Goal: Transaction & Acquisition: Obtain resource

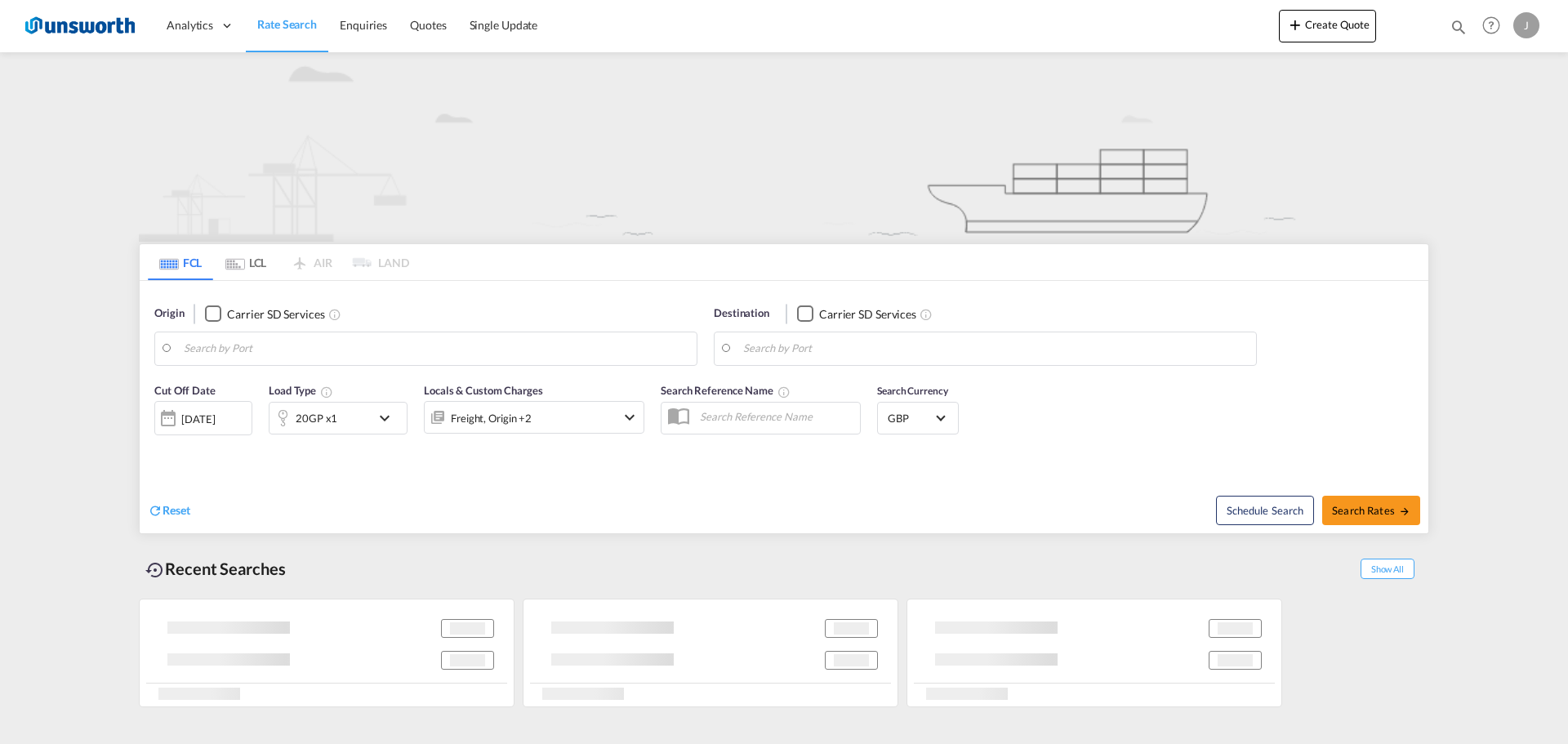
type input "Izmir, TRIZM"
type input "[GEOGRAPHIC_DATA], GBGRG"
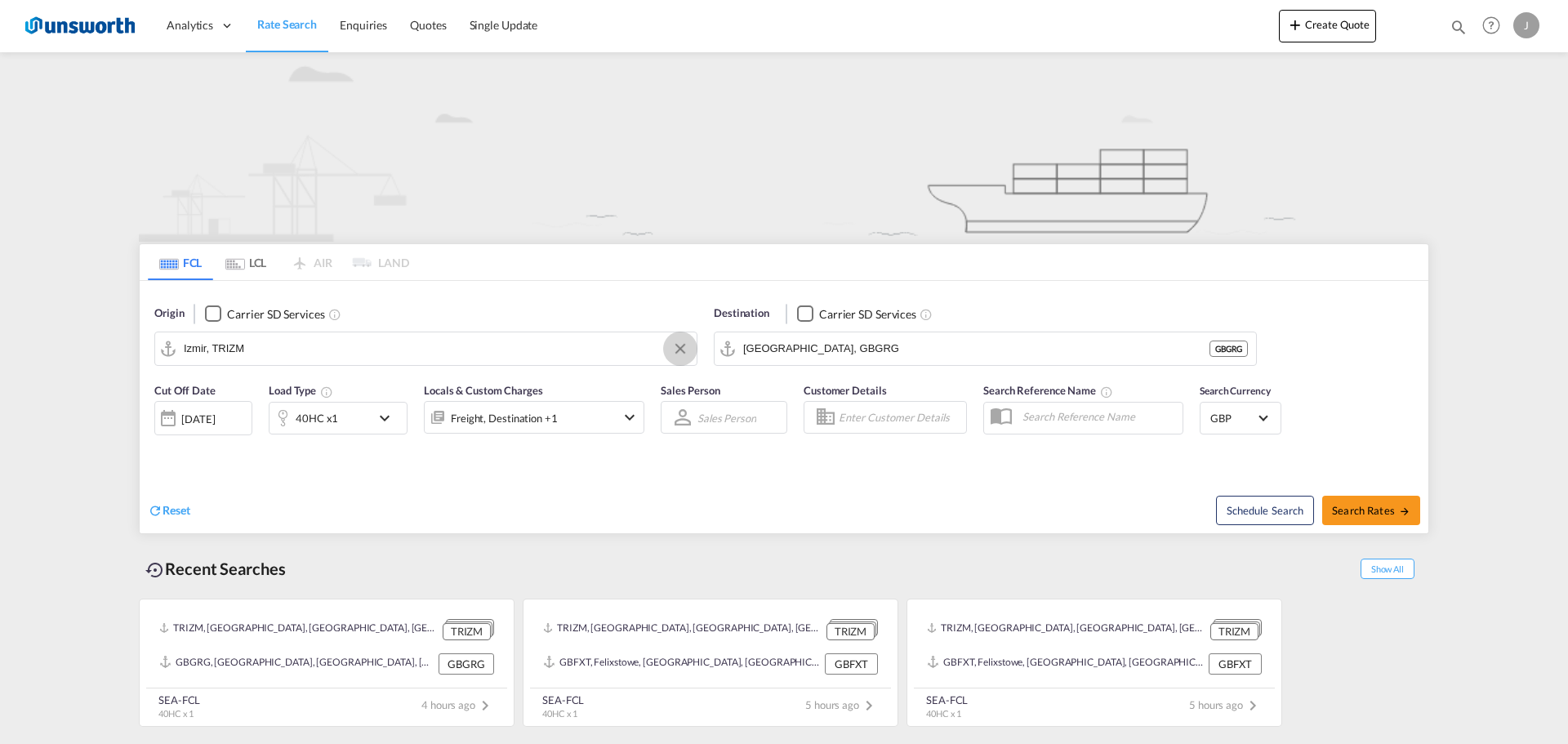
click at [681, 349] on button "Clear Input" at bounding box center [680, 349] width 24 height 24
click at [214, 308] on div "Checkbox No Ink" at bounding box center [212, 313] width 16 height 16
click at [277, 352] on body "Analytics Reports Dashboard Rate Search Enquiries Quotes" at bounding box center [784, 372] width 1568 height 744
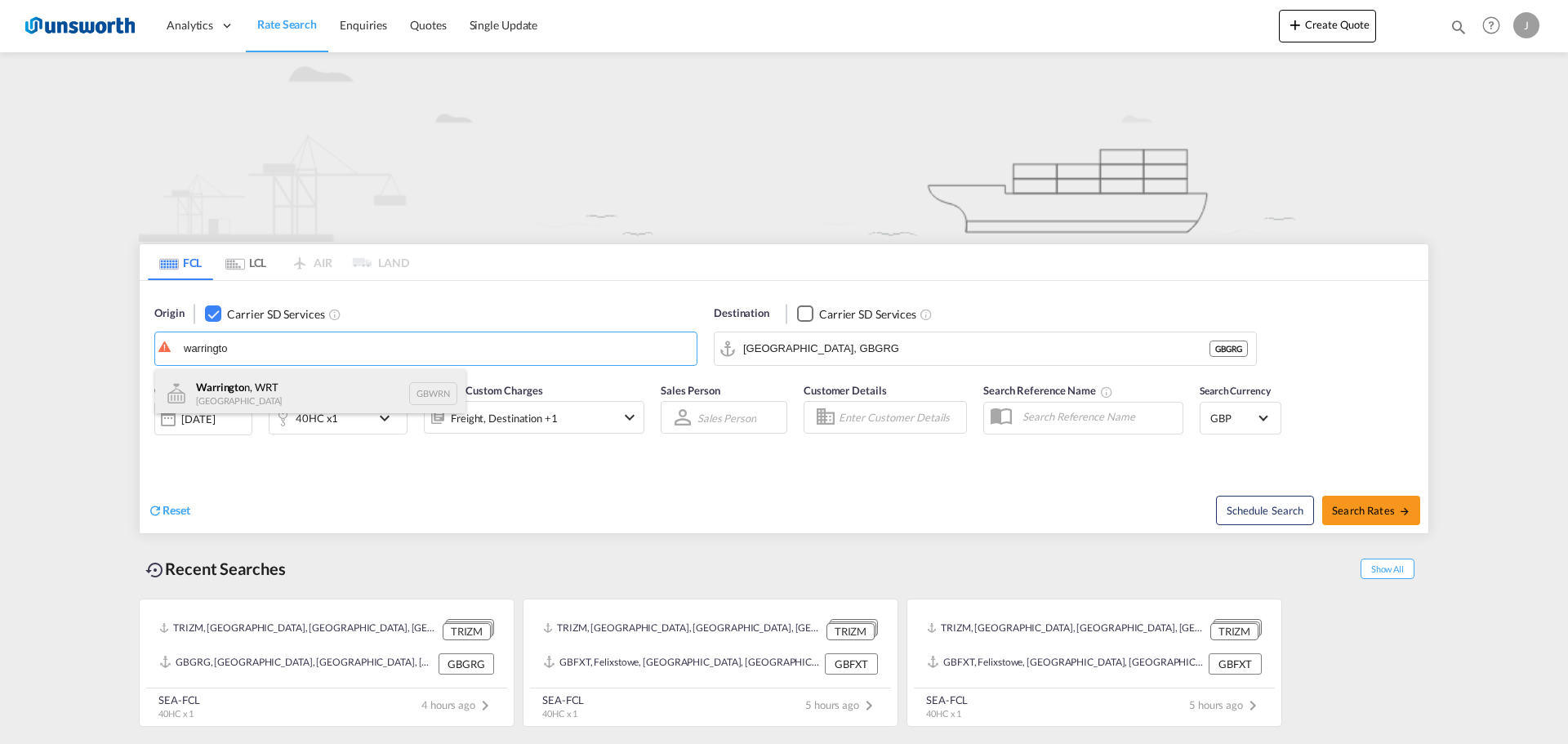
click at [265, 382] on div "Warringto n, WRT [GEOGRAPHIC_DATA] GBWRN" at bounding box center [310, 393] width 310 height 49
type input "Warrington, WRT, GBWRN"
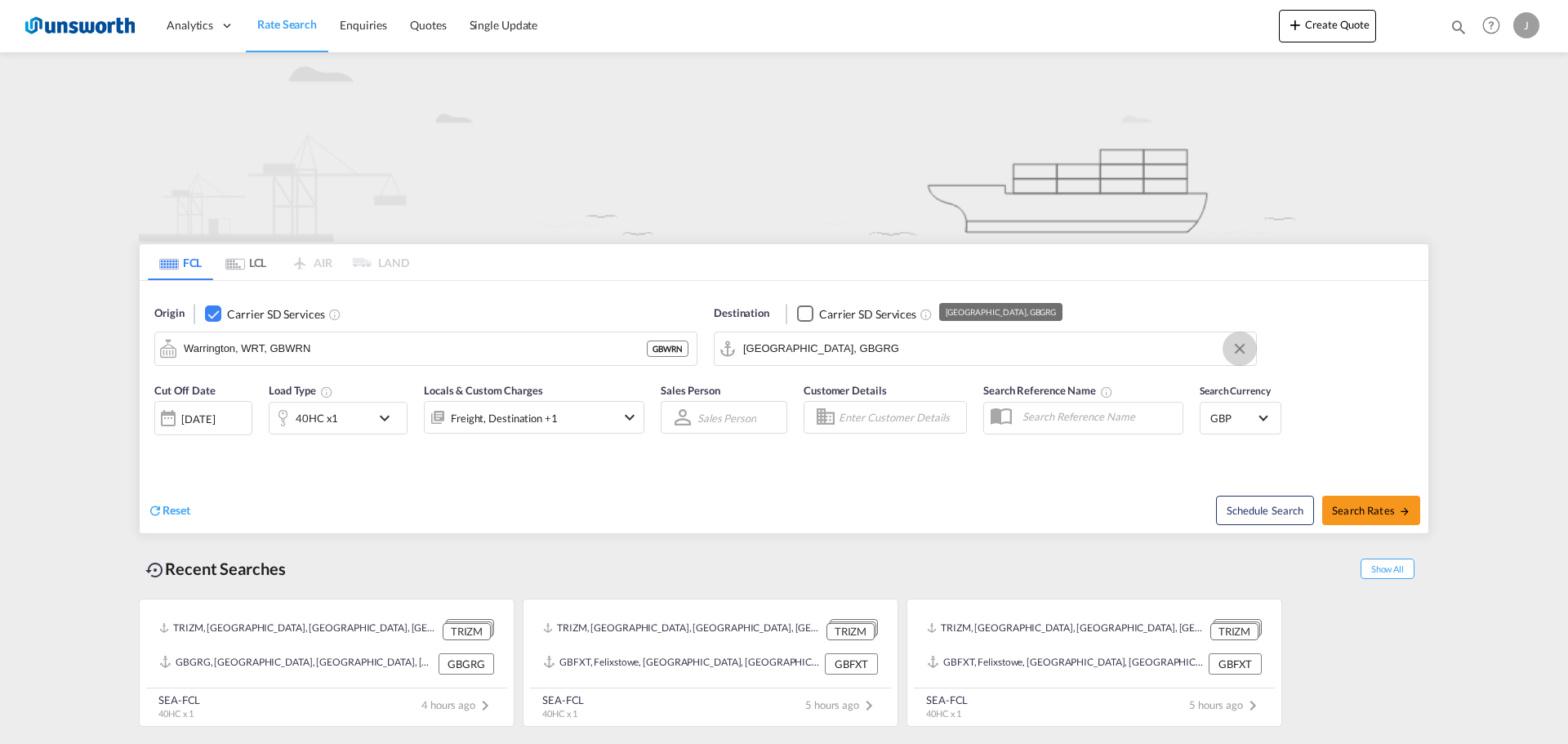
click at [1240, 350] on button "Clear Input" at bounding box center [1239, 349] width 24 height 24
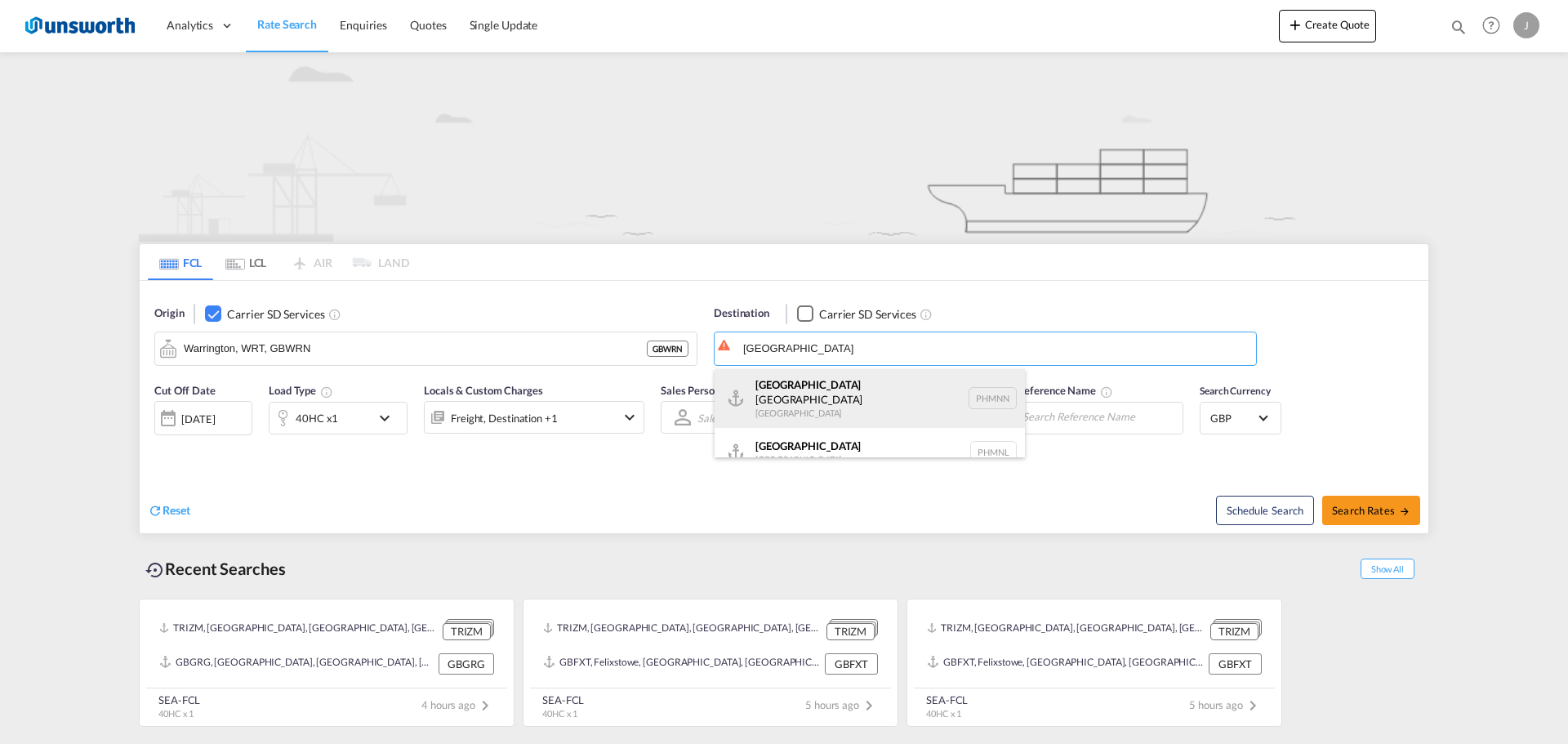
click at [805, 379] on div "[GEOGRAPHIC_DATA] [GEOGRAPHIC_DATA] PHMNN" at bounding box center [870, 398] width 310 height 59
type input "[GEOGRAPHIC_DATA], [GEOGRAPHIC_DATA]"
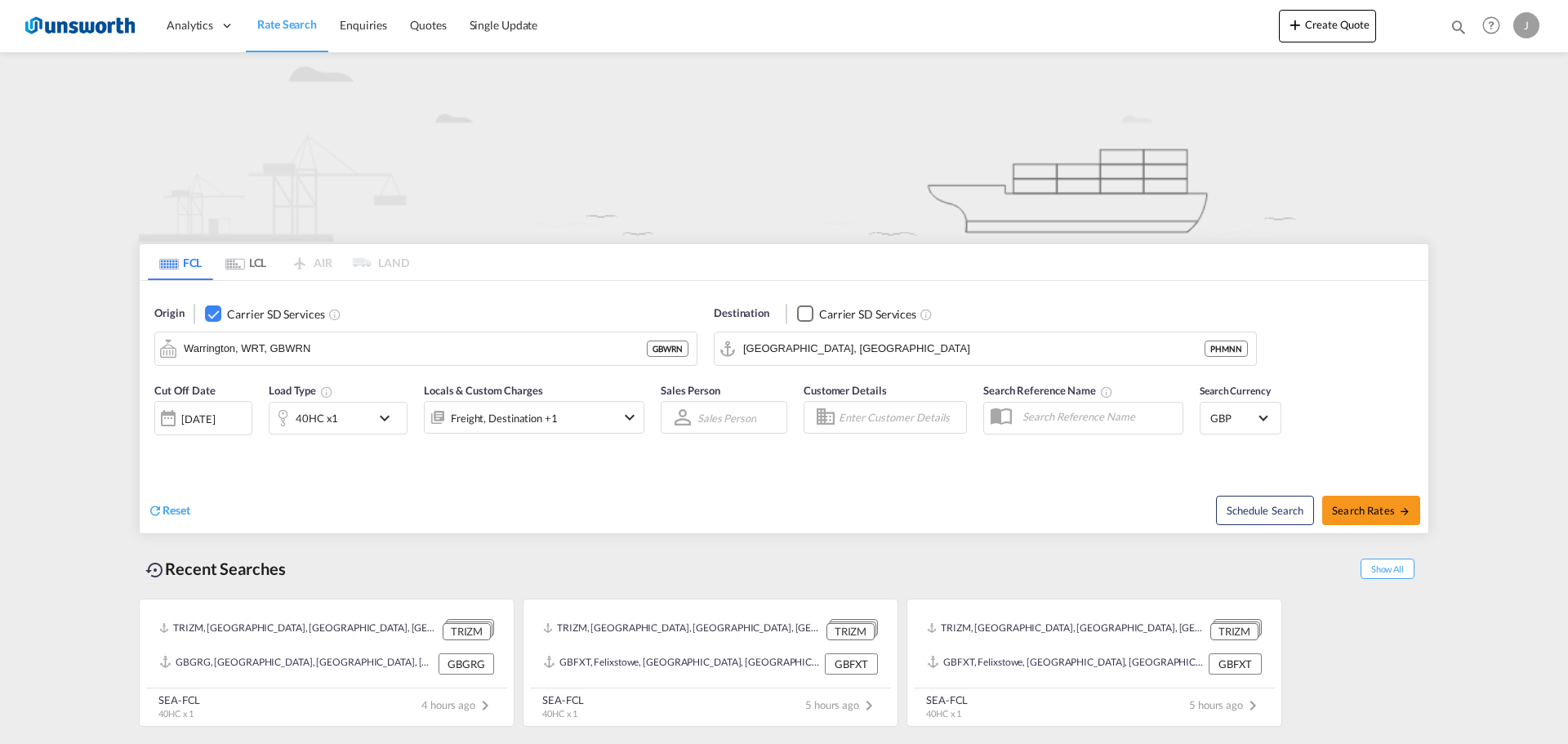
click at [380, 417] on md-icon "icon-chevron-down" at bounding box center [389, 418] width 28 height 20
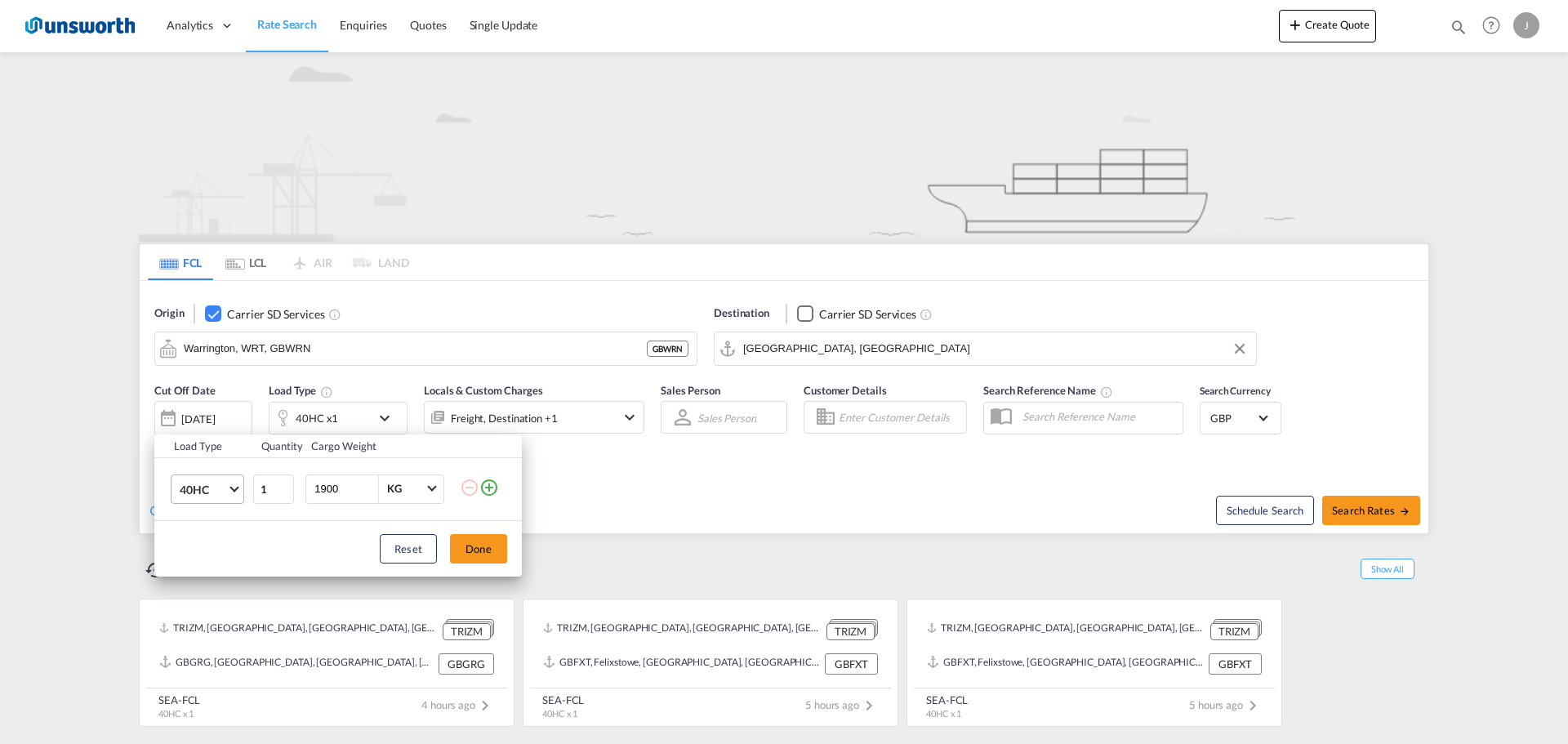
click at [231, 495] on md-select-value "40HC" at bounding box center [210, 490] width 65 height 28
click at [208, 413] on md-option "20GP" at bounding box center [221, 411] width 111 height 39
drag, startPoint x: 342, startPoint y: 491, endPoint x: 298, endPoint y: 479, distance: 45.6
click at [298, 479] on tr "20GP 1 1900 KG KG" at bounding box center [337, 488] width 367 height 63
type input "7000"
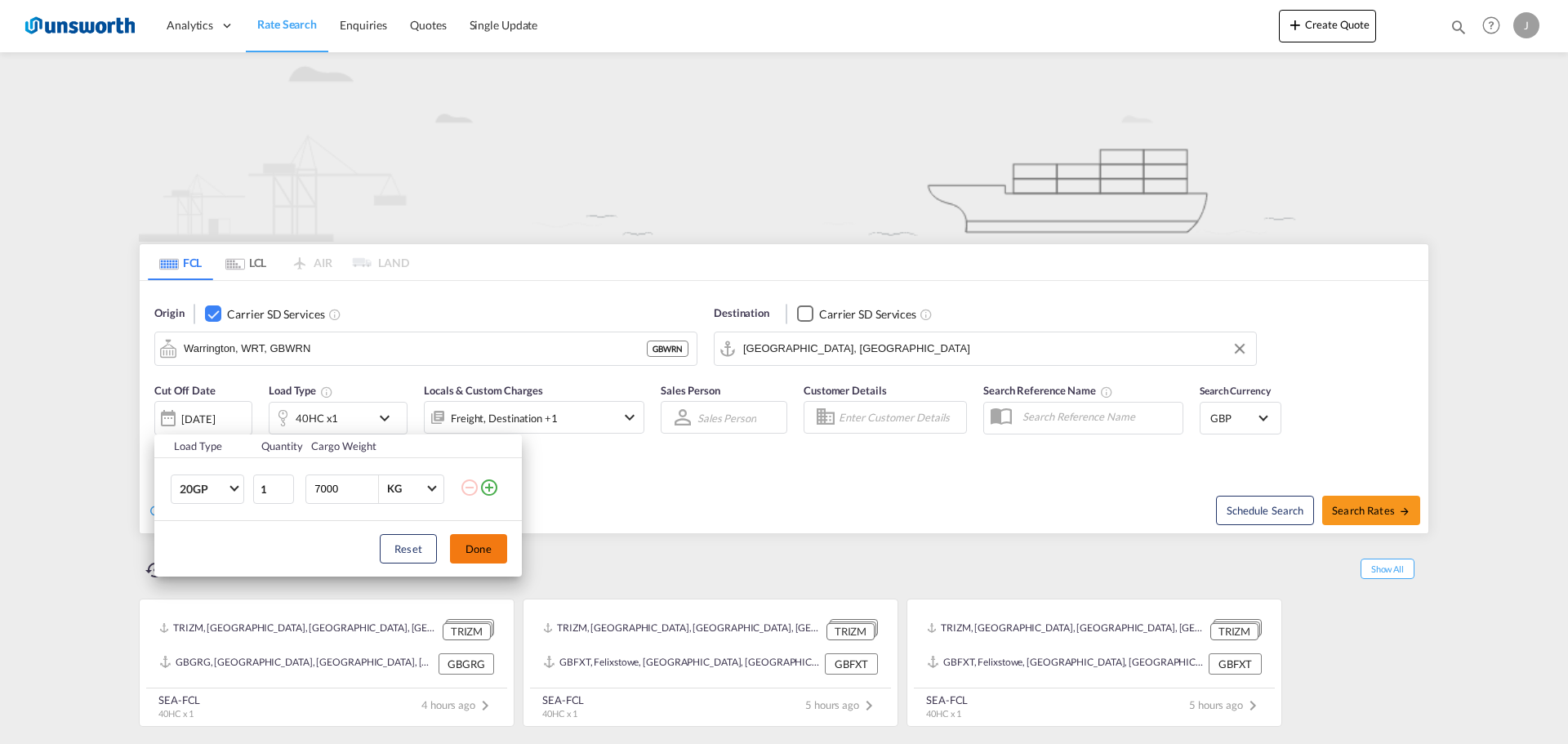
click at [457, 540] on button "Done" at bounding box center [478, 548] width 57 height 29
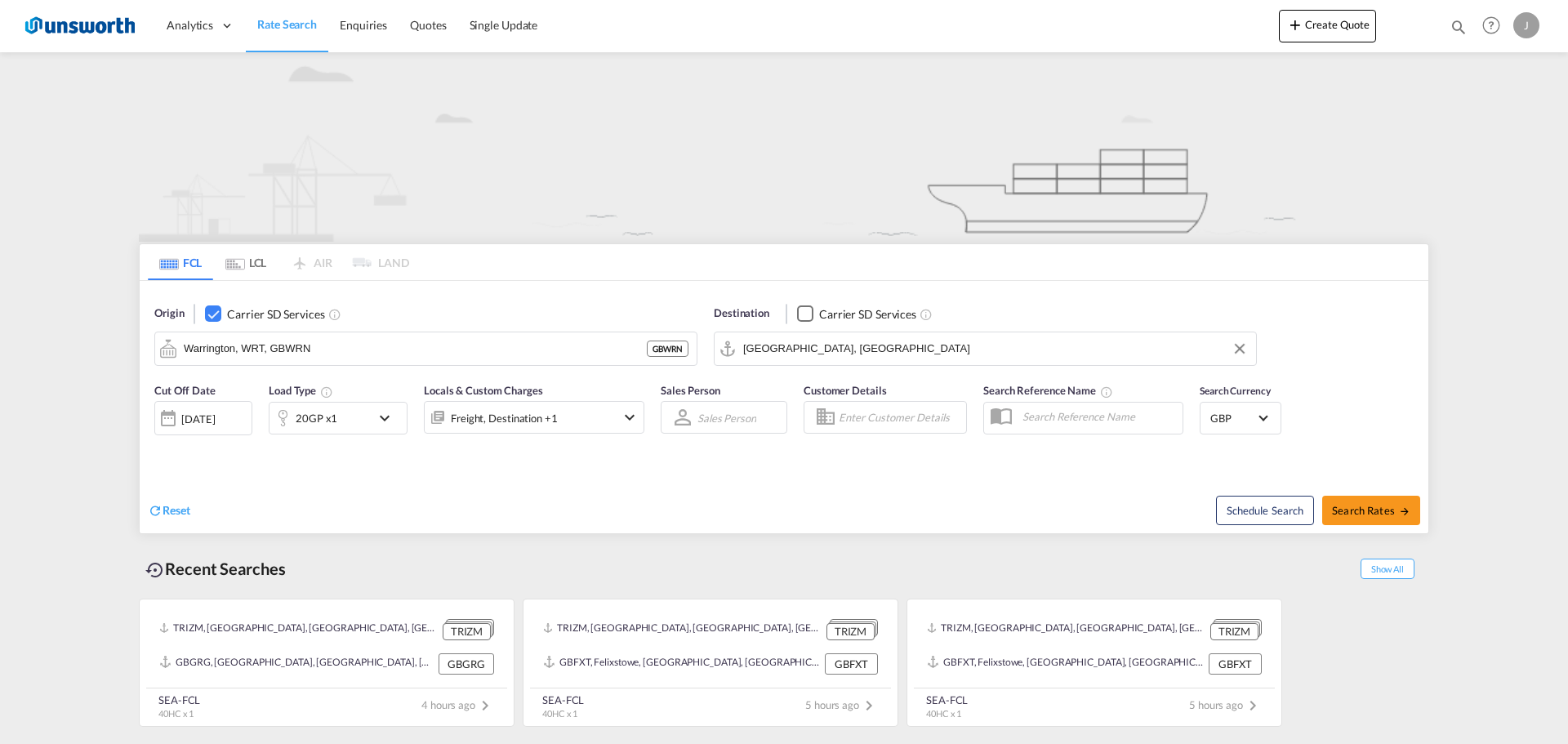
click at [635, 424] on md-icon "icon-chevron-down" at bounding box center [629, 417] width 20 height 20
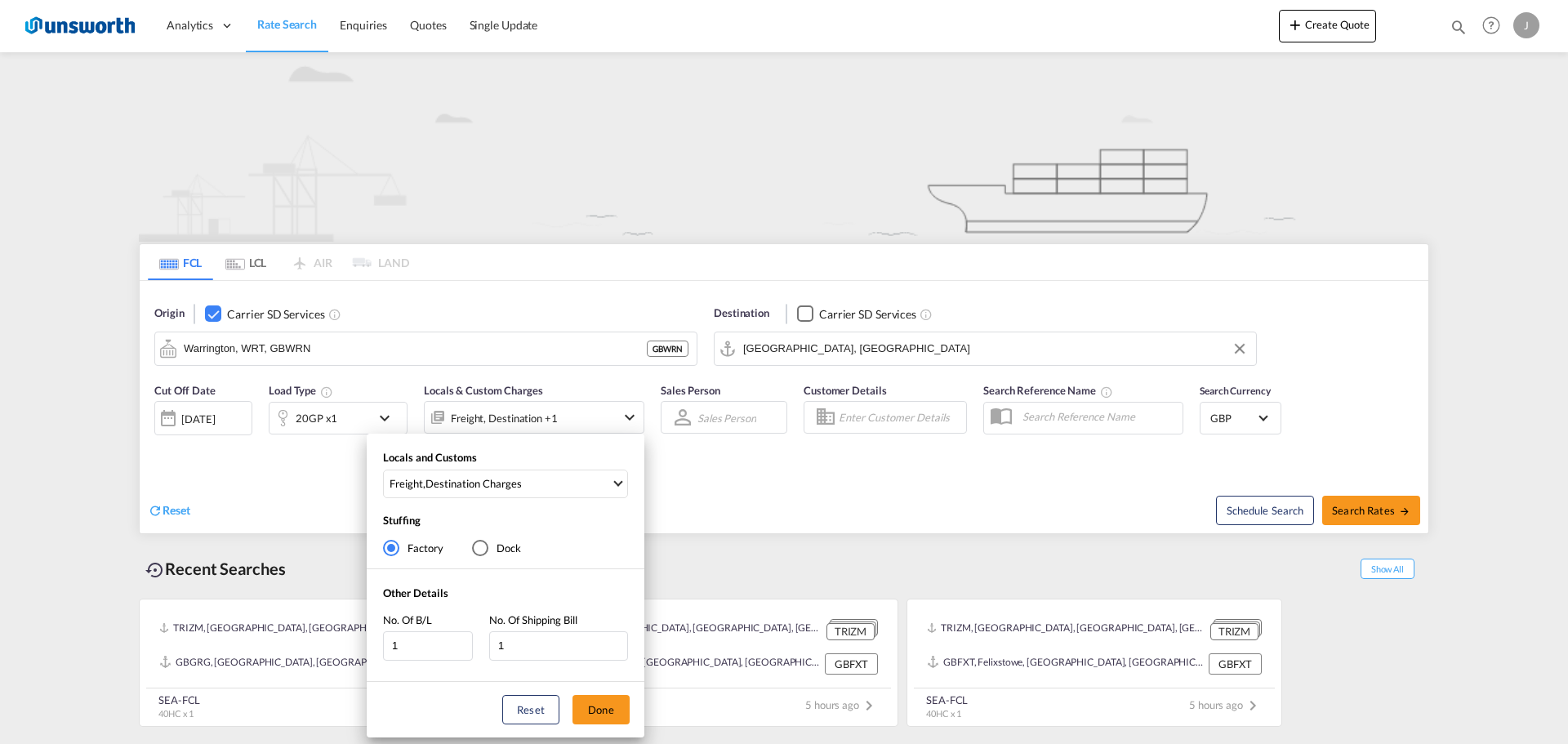
click at [635, 424] on div "Locals and Customs Freight , Destination Charges Clear All Select All Freight O…" at bounding box center [784, 372] width 1568 height 744
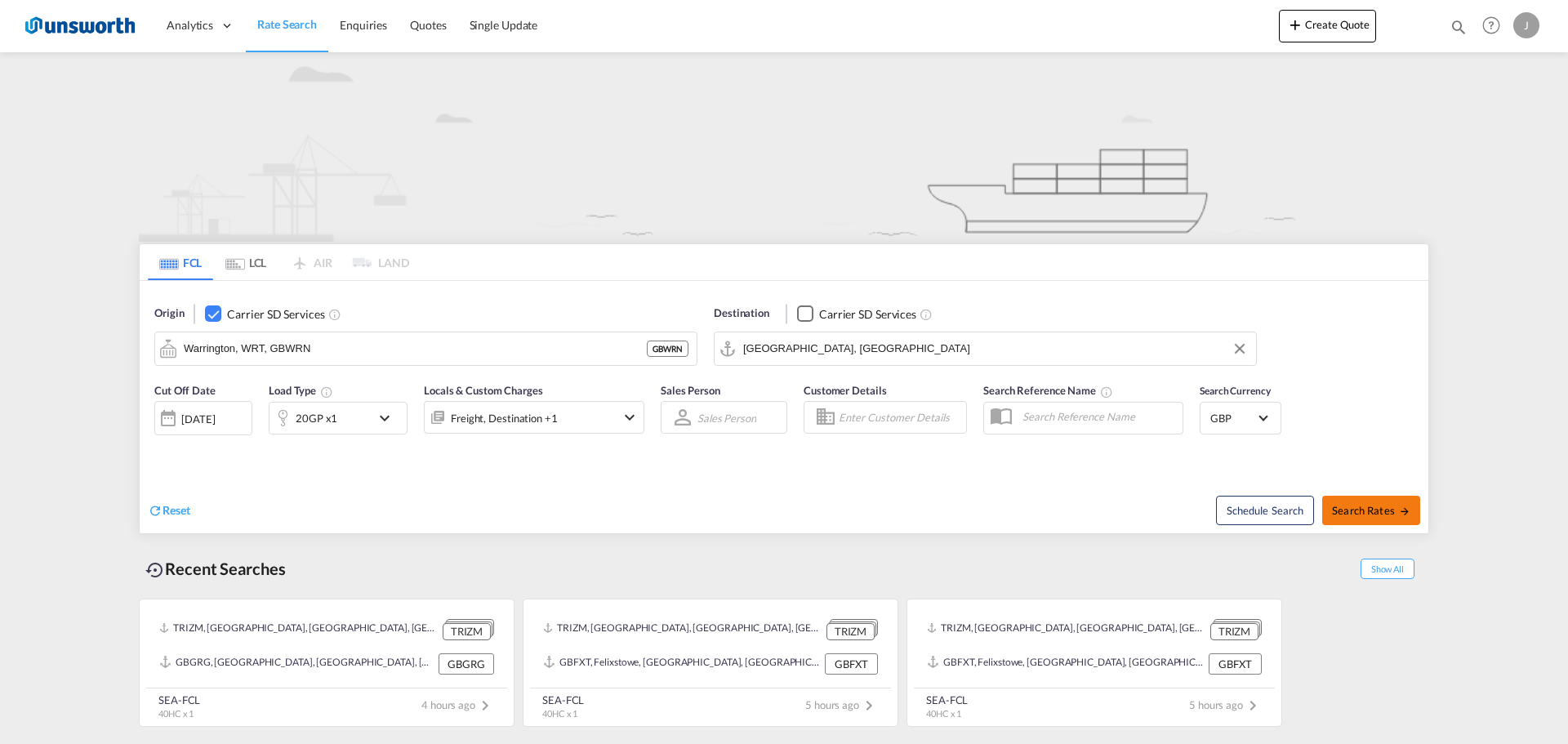
click at [1381, 508] on span "Search Rates" at bounding box center [1371, 510] width 78 height 13
type input "GBWRN to PHMNN / [DATE]"
